Goal: Find contact information

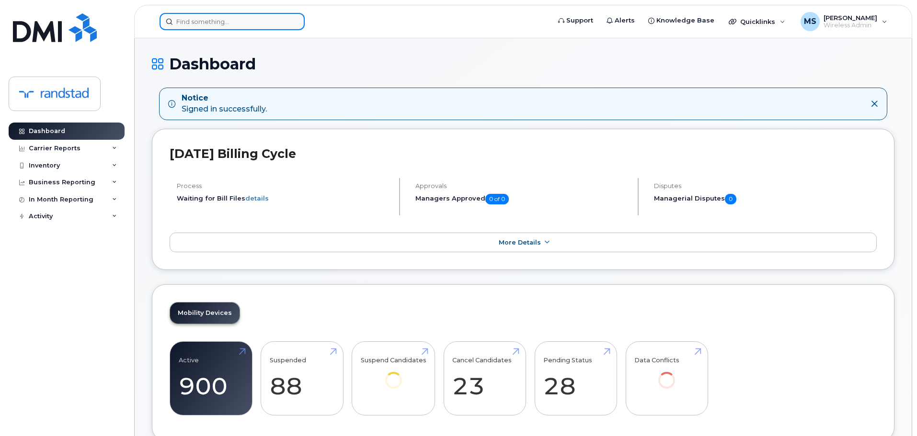
click at [284, 26] on input at bounding box center [232, 21] width 145 height 17
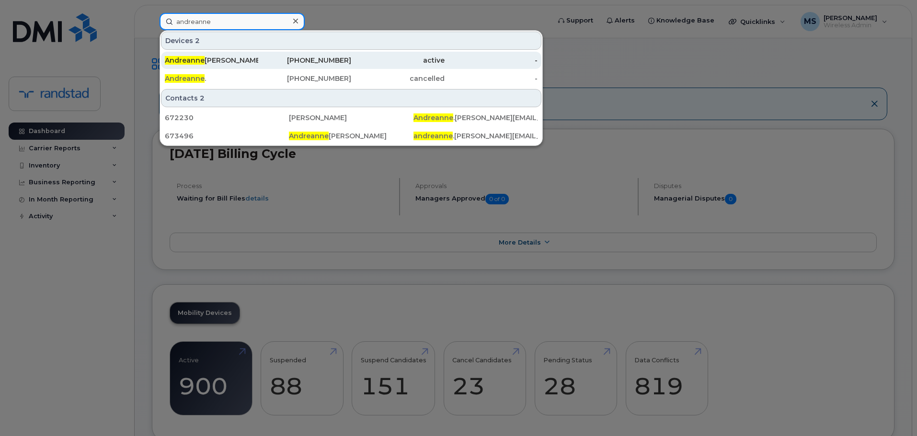
type input "andreanne"
click at [216, 58] on div "[PERSON_NAME]" at bounding box center [211, 61] width 93 height 10
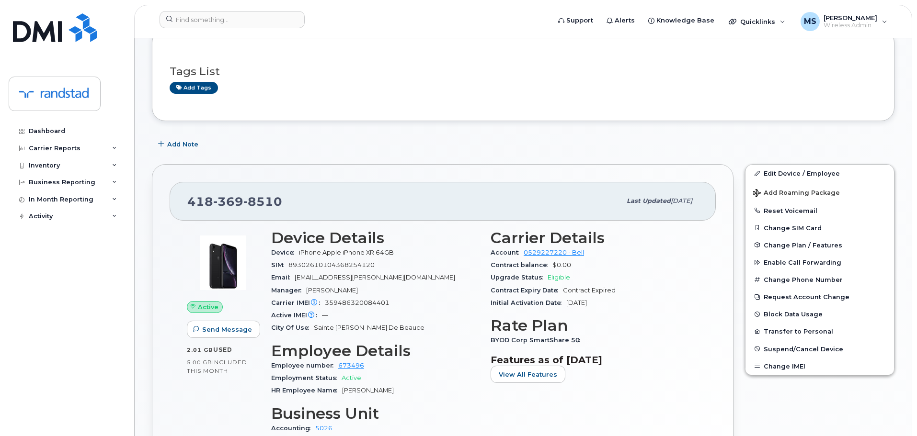
scroll to position [144, 0]
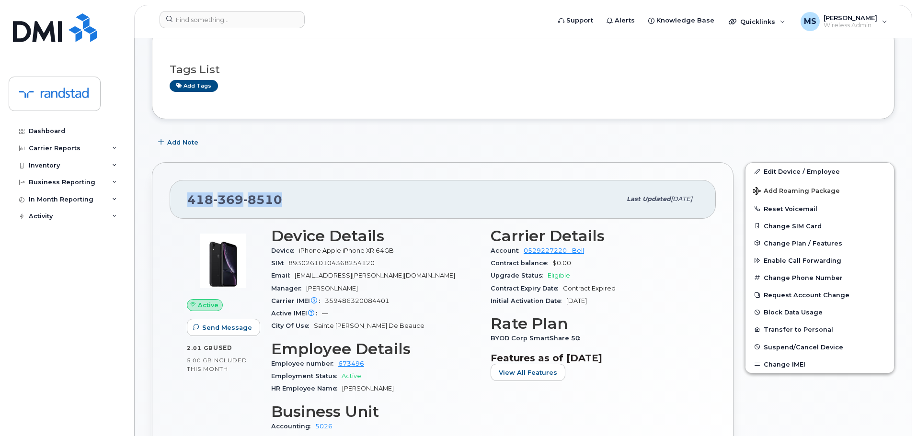
drag, startPoint x: 291, startPoint y: 200, endPoint x: 190, endPoint y: 208, distance: 101.8
click at [190, 208] on div "418 369 8510" at bounding box center [403, 199] width 433 height 20
copy span "418 369 8510"
